Goal: Navigation & Orientation: Find specific page/section

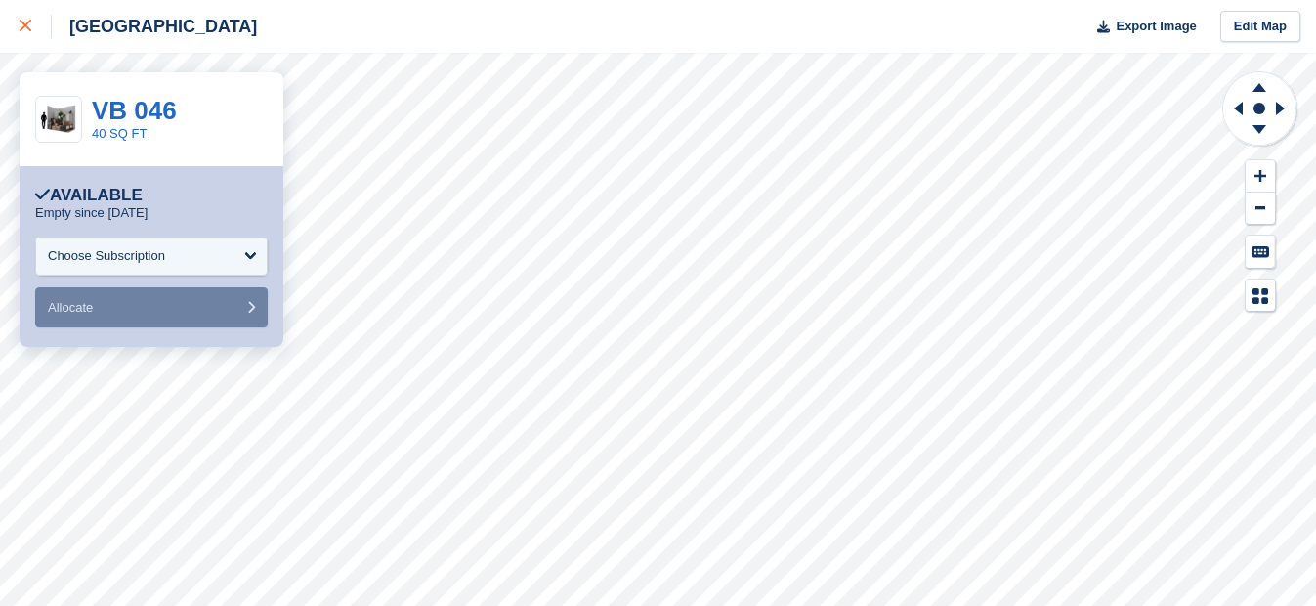
click at [18, 34] on link at bounding box center [26, 26] width 52 height 53
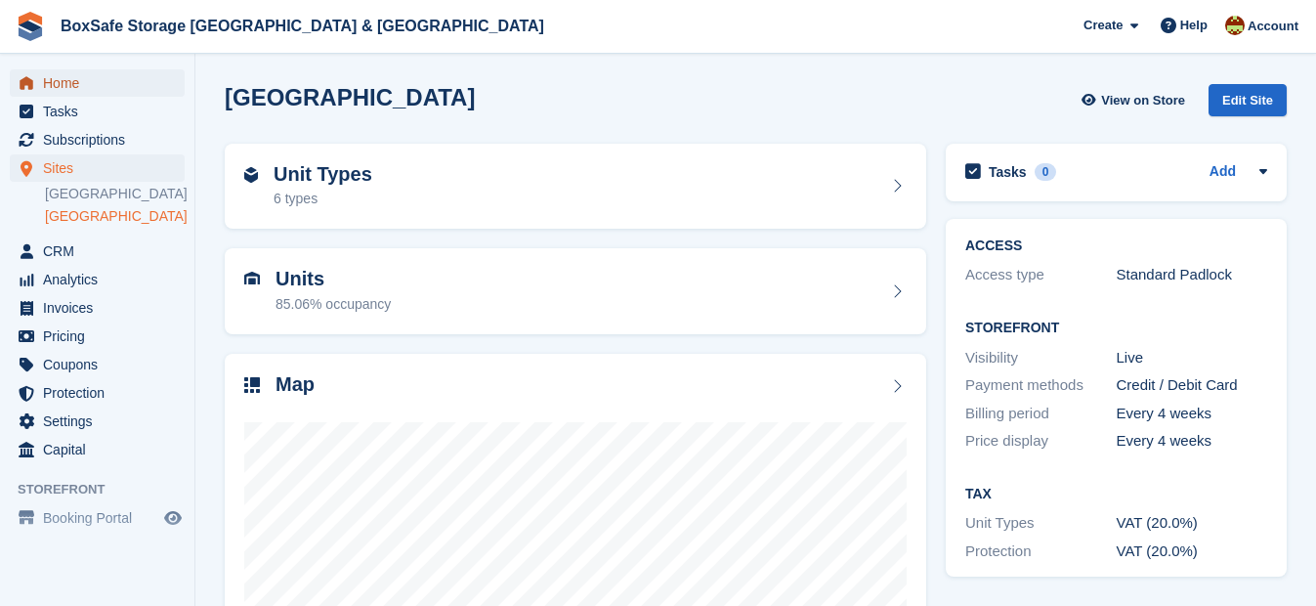
click at [71, 80] on span "Home" at bounding box center [101, 82] width 117 height 27
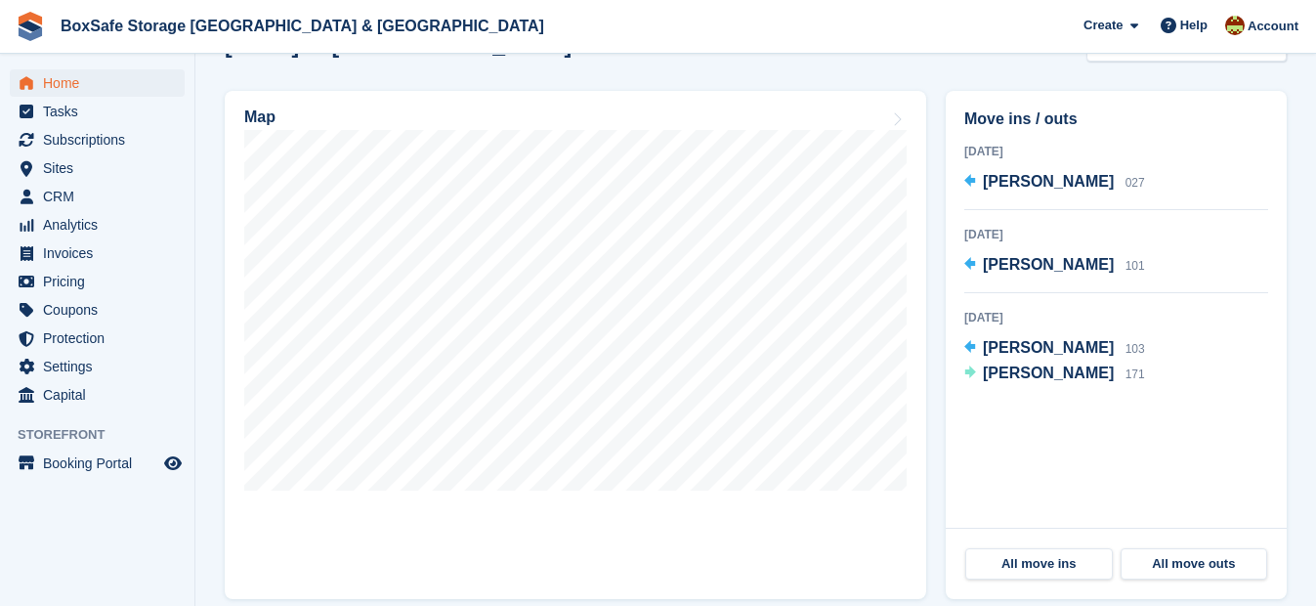
scroll to position [544, 0]
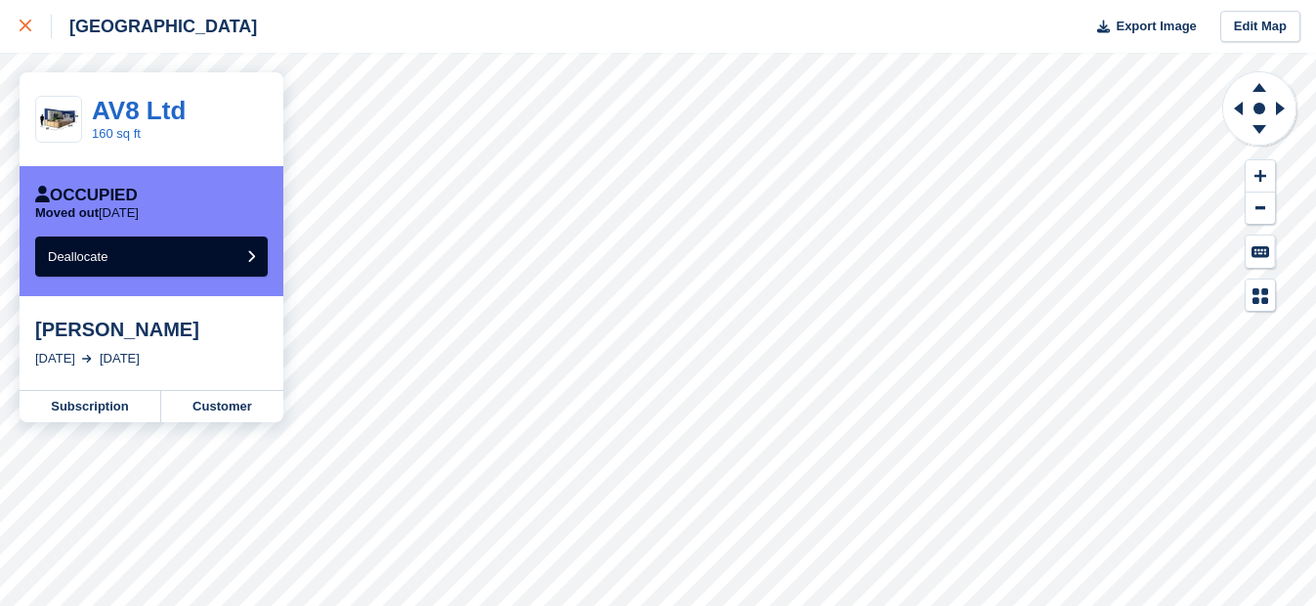
click at [30, 30] on icon at bounding box center [26, 26] width 12 height 12
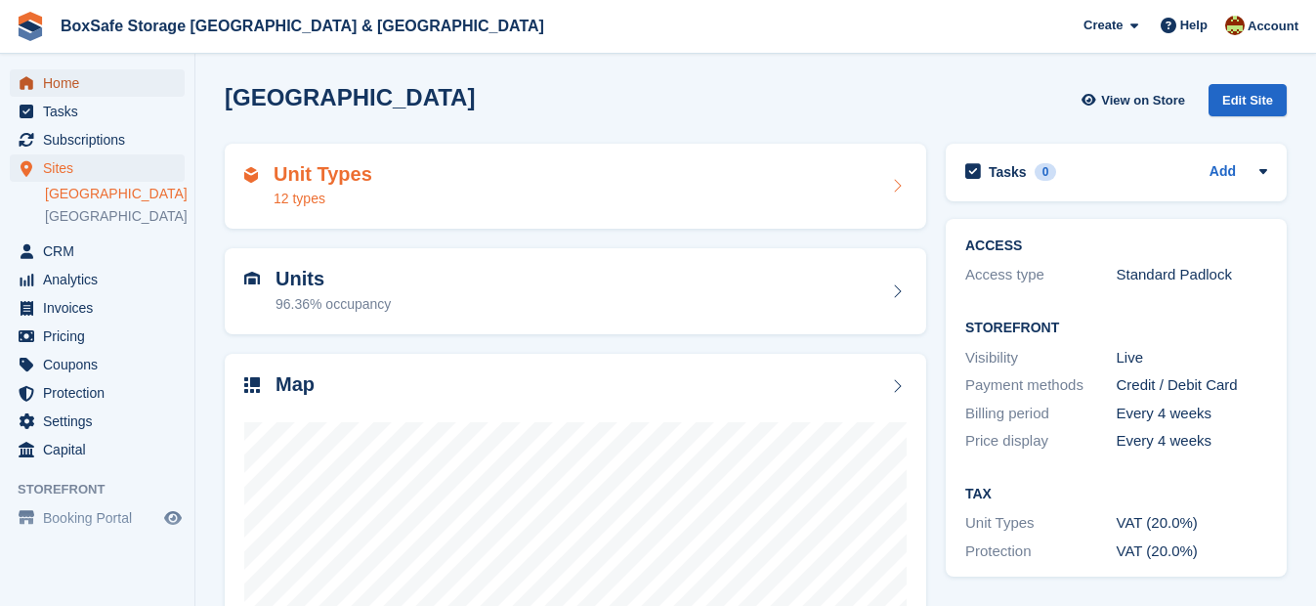
click at [76, 75] on span "Home" at bounding box center [101, 82] width 117 height 27
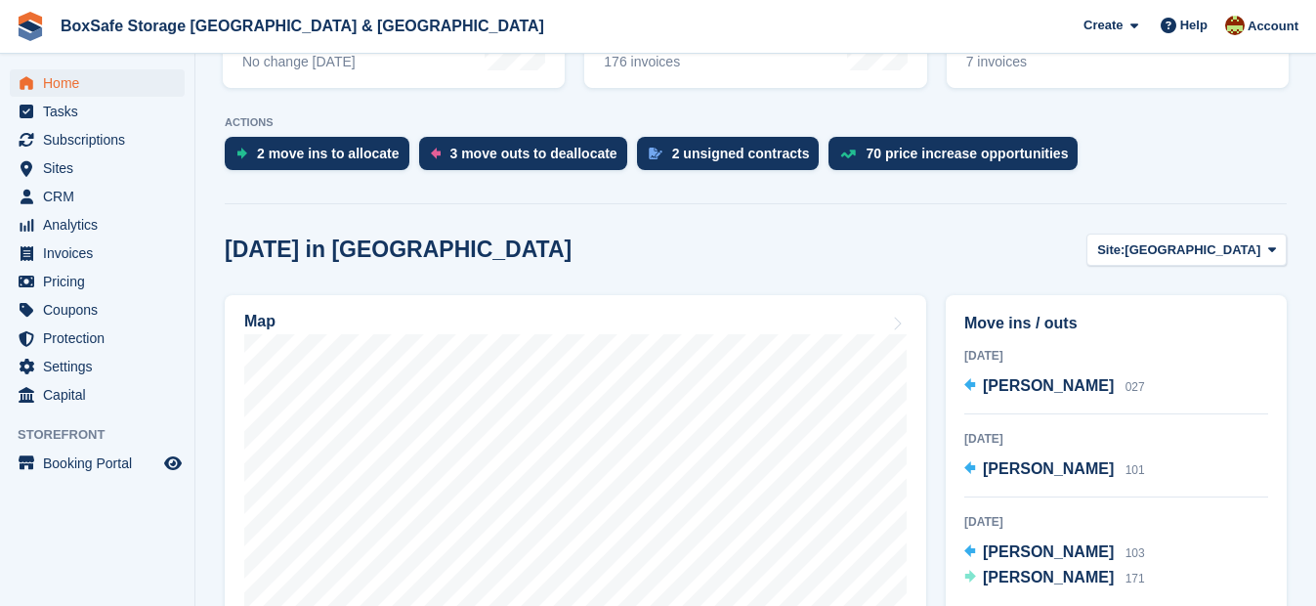
scroll to position [376, 0]
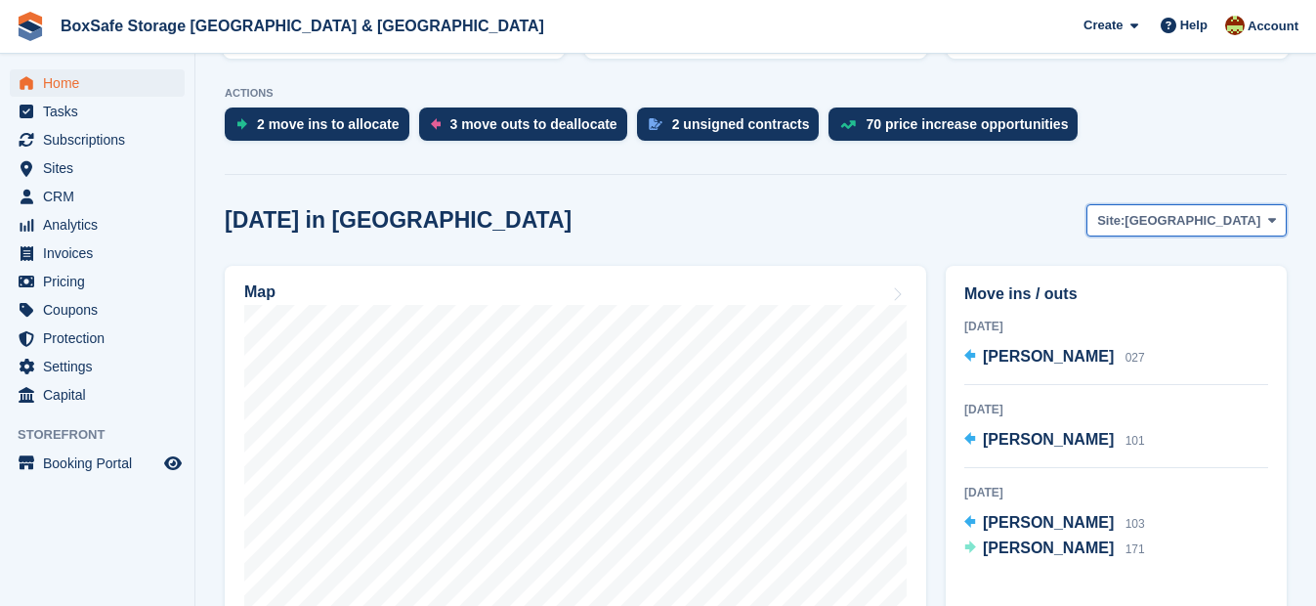
click at [1228, 210] on button "Site: Christchurch" at bounding box center [1186, 220] width 200 height 32
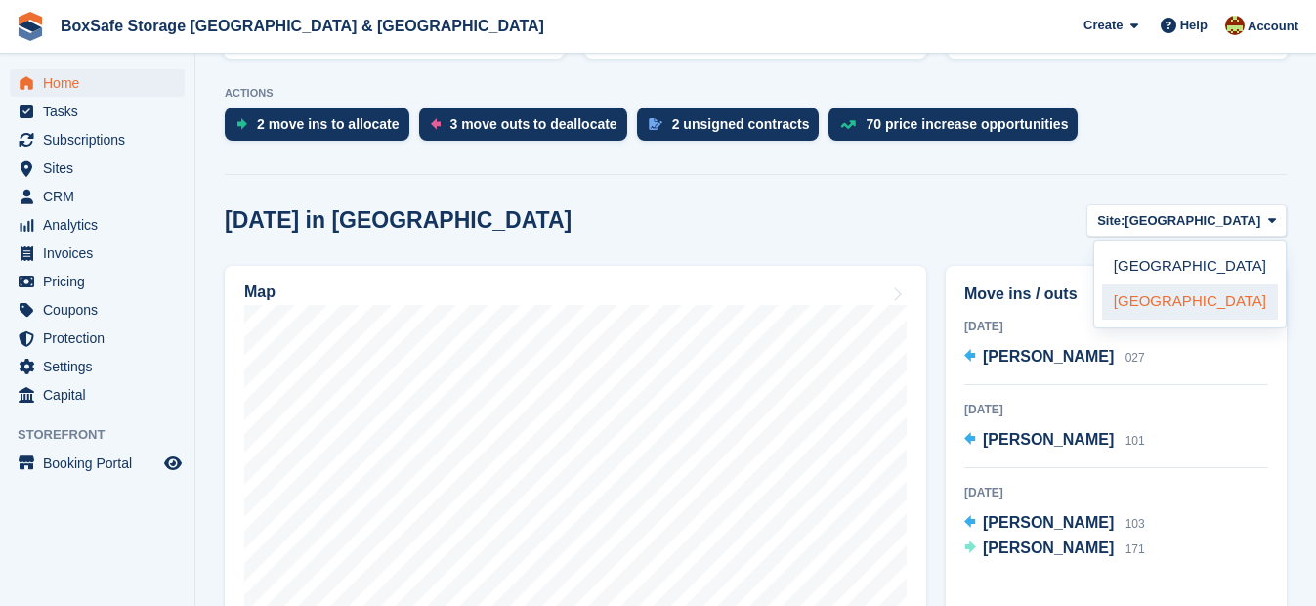
click at [1181, 301] on link "Portland" at bounding box center [1190, 301] width 176 height 35
